Goal: Task Accomplishment & Management: Complete application form

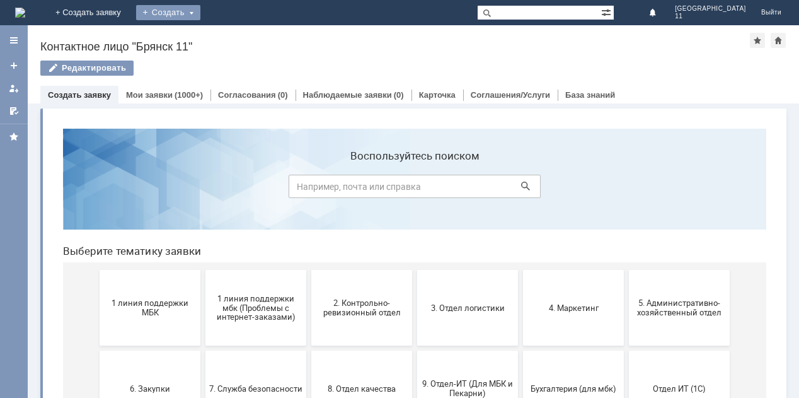
click at [200, 12] on div "Создать" at bounding box center [168, 12] width 64 height 15
click at [235, 40] on link "Заявка" at bounding box center [187, 37] width 96 height 15
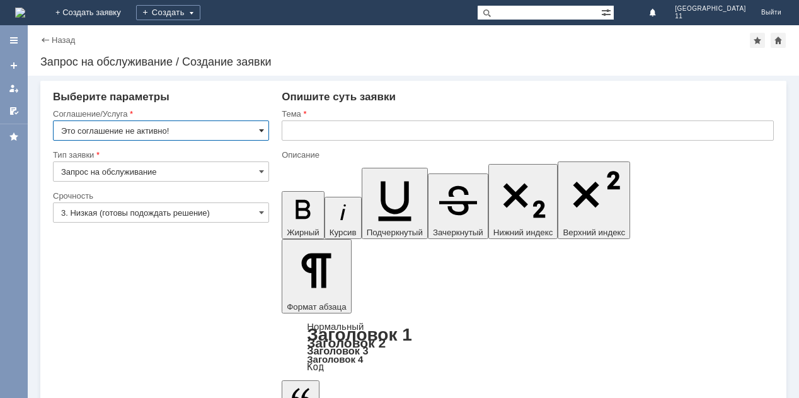
click at [260, 129] on span at bounding box center [261, 130] width 5 height 10
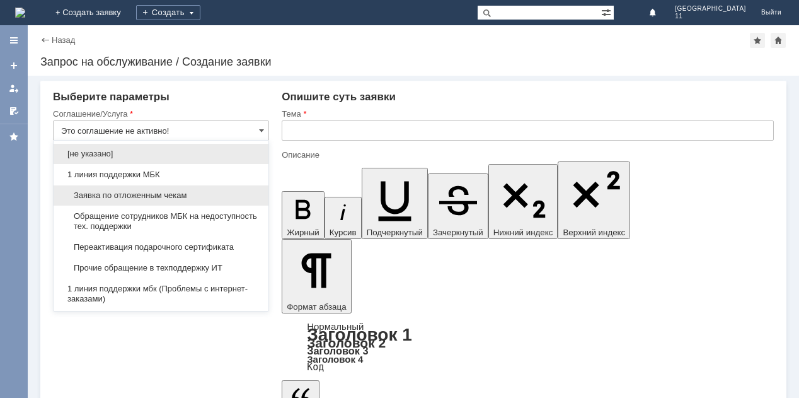
click at [177, 193] on span "Заявка по отложенным чекам" at bounding box center [161, 195] width 200 height 10
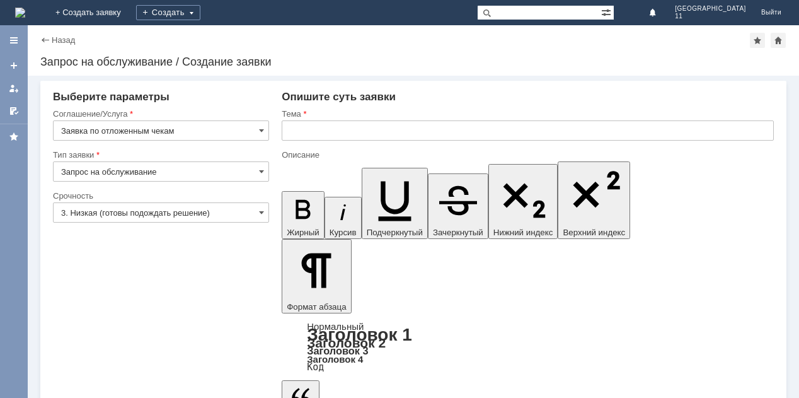
type input "Заявка по отложенным чекам"
click at [282, 129] on input "text" at bounding box center [528, 130] width 492 height 20
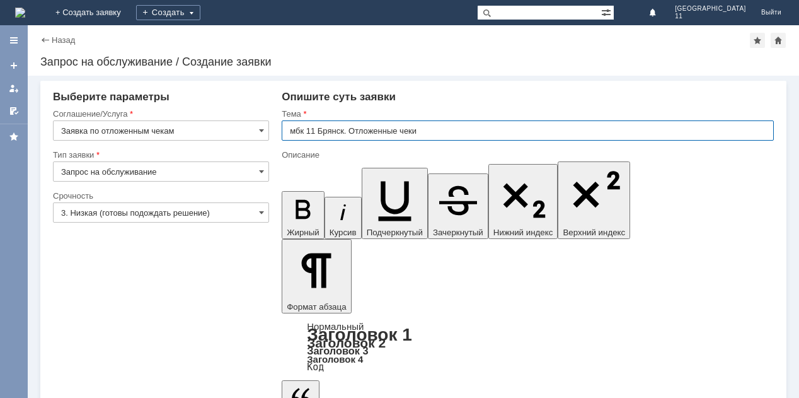
drag, startPoint x: 289, startPoint y: 131, endPoint x: 419, endPoint y: 132, distance: 129.9
click at [419, 132] on input "мбк 11 Брянск. Отложенные чеки" at bounding box center [528, 130] width 492 height 20
type input "мбк 11 Брянск. Отложенные чеки"
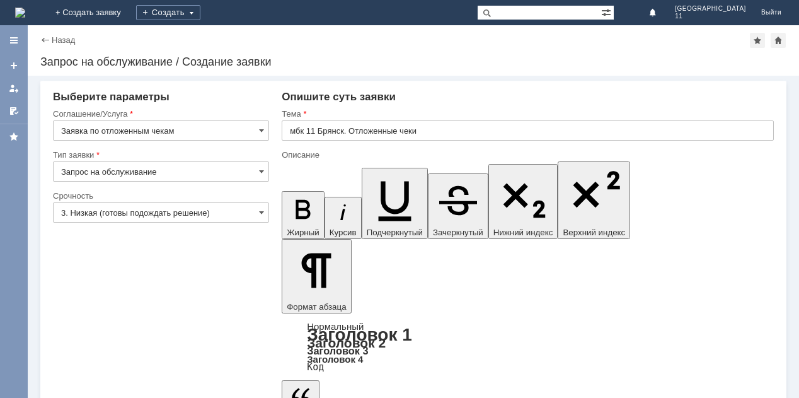
scroll to position [274, 4]
click at [264, 213] on span at bounding box center [261, 212] width 5 height 10
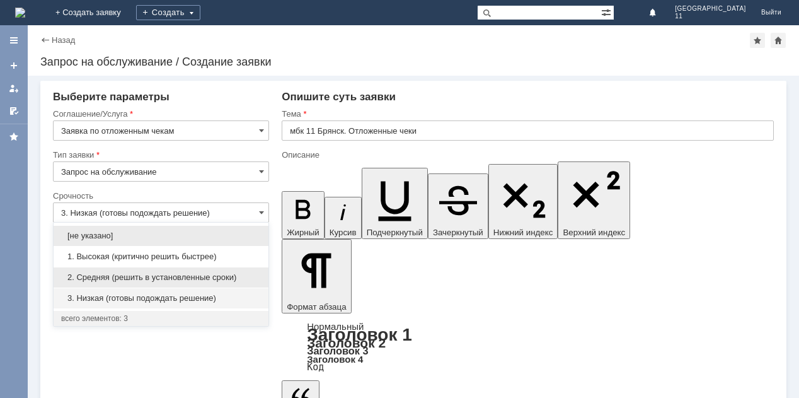
click at [202, 270] on div "2. Средняя (решить в установленные сроки)" at bounding box center [161, 277] width 215 height 20
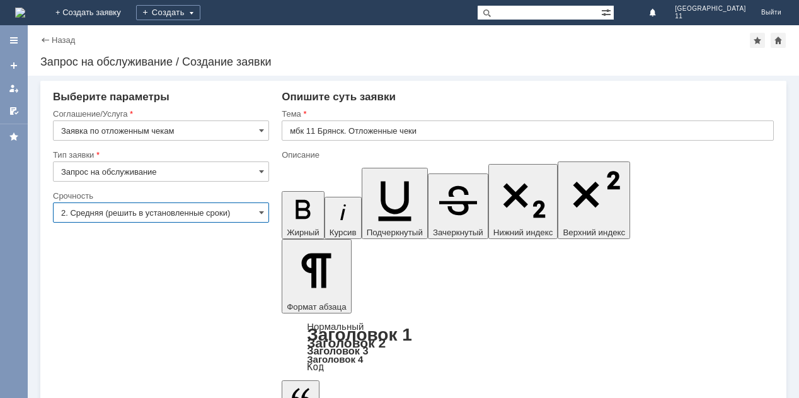
type input "2. Средняя (решить в установленные сроки)"
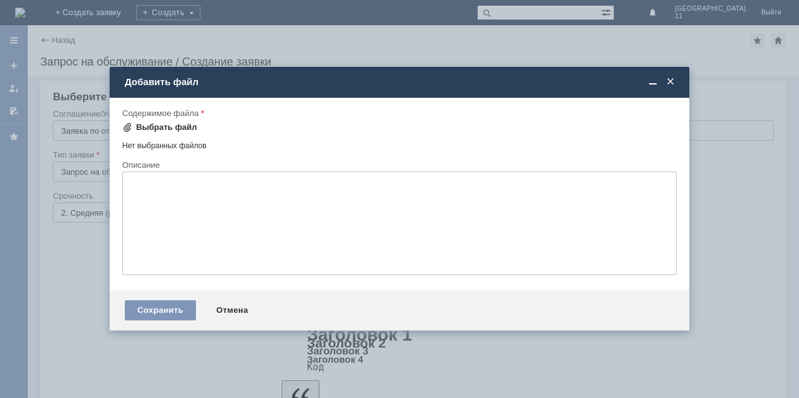
click at [184, 126] on div "Выбрать файл" at bounding box center [166, 127] width 61 height 10
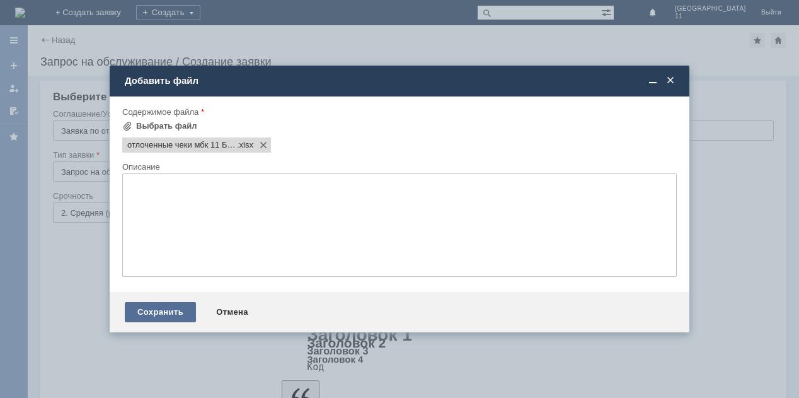
click at [167, 312] on div "Сохранить" at bounding box center [160, 312] width 71 height 20
